Goal: Transaction & Acquisition: Purchase product/service

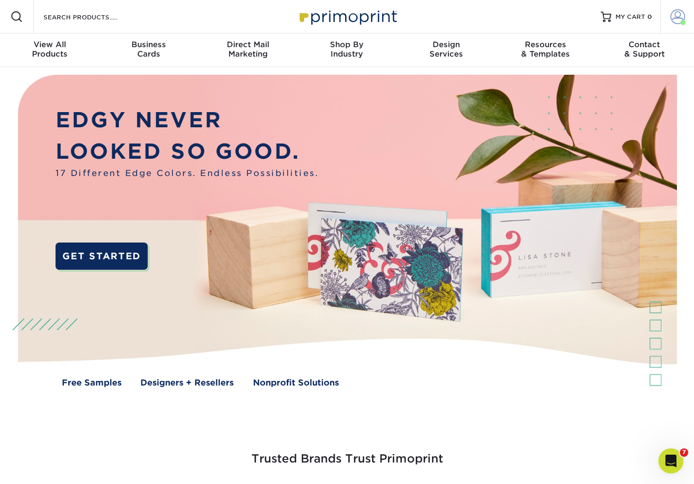
click at [678, 19] on span at bounding box center [678, 16] width 15 height 15
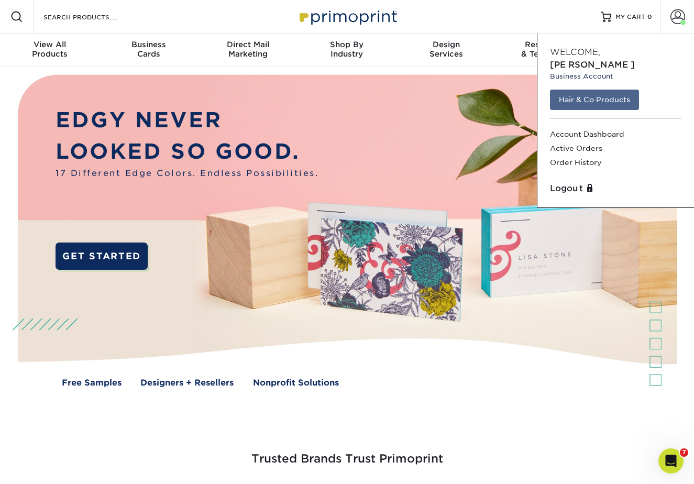
click at [607, 90] on link "Hair & Co Products" at bounding box center [594, 100] width 89 height 20
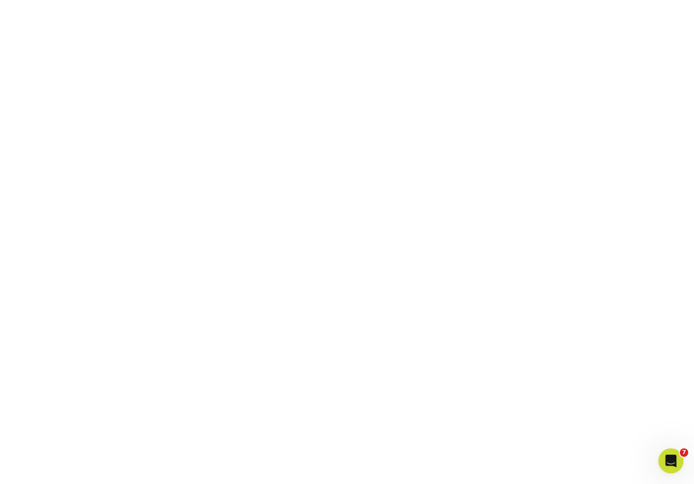
scroll to position [226, 0]
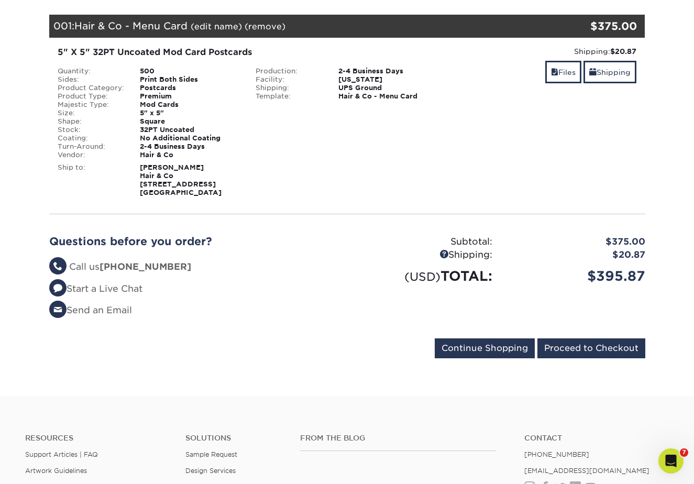
scroll to position [156, 0]
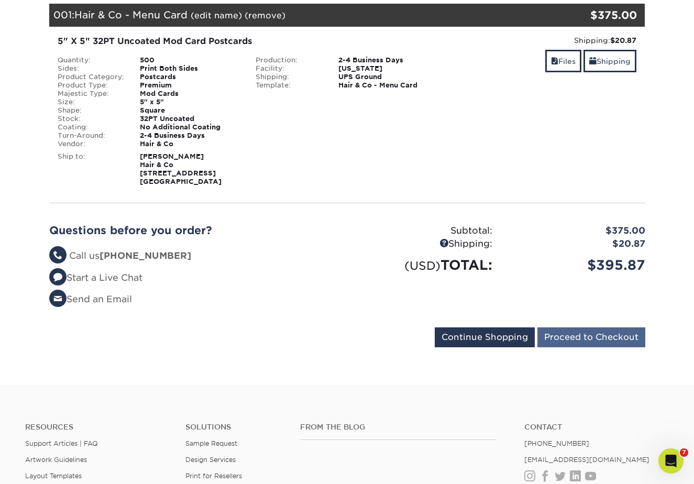
click at [579, 334] on input "Proceed to Checkout" at bounding box center [592, 338] width 108 height 20
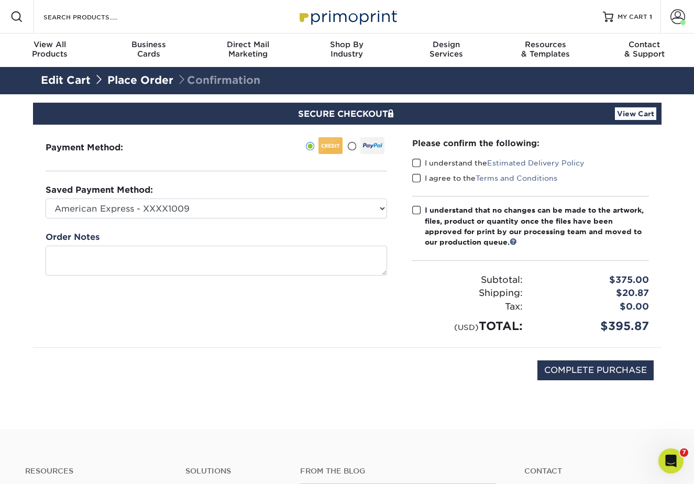
click at [352, 146] on span at bounding box center [351, 147] width 9 height 10
click at [0, 0] on input "radio" at bounding box center [0, 0] width 0 height 0
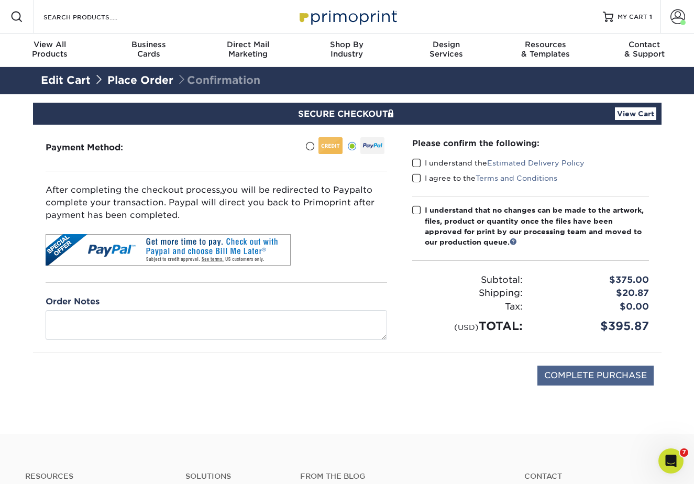
click at [575, 375] on input "COMPLETE PURCHASE" at bounding box center [596, 376] width 116 height 20
click at [416, 164] on span at bounding box center [416, 163] width 9 height 10
click at [0, 0] on input "I understand the Estimated Delivery Policy" at bounding box center [0, 0] width 0 height 0
click at [416, 178] on span at bounding box center [416, 178] width 9 height 10
click at [0, 0] on input "I agree to the Terms and Conditions" at bounding box center [0, 0] width 0 height 0
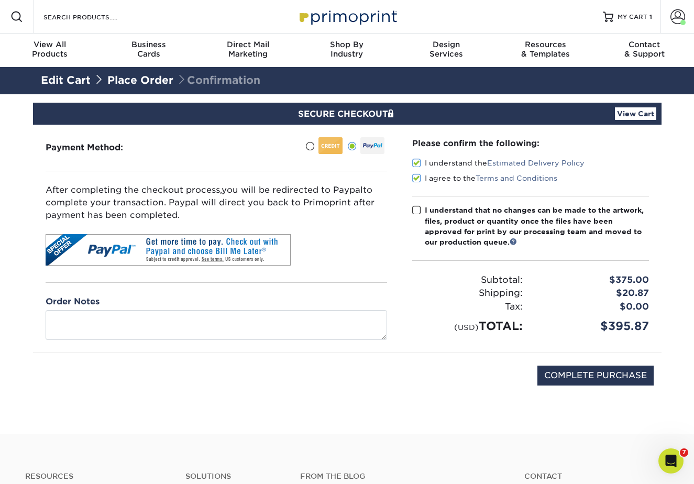
click at [415, 209] on span at bounding box center [416, 210] width 9 height 10
click at [0, 0] on input "I understand that no changes can be made to the artwork, files, product or quan…" at bounding box center [0, 0] width 0 height 0
click at [592, 378] on input "COMPLETE PURCHASE" at bounding box center [596, 376] width 116 height 20
type input "PROCESSING, PLEASE WAIT..."
